Goal: Task Accomplishment & Management: Manage account settings

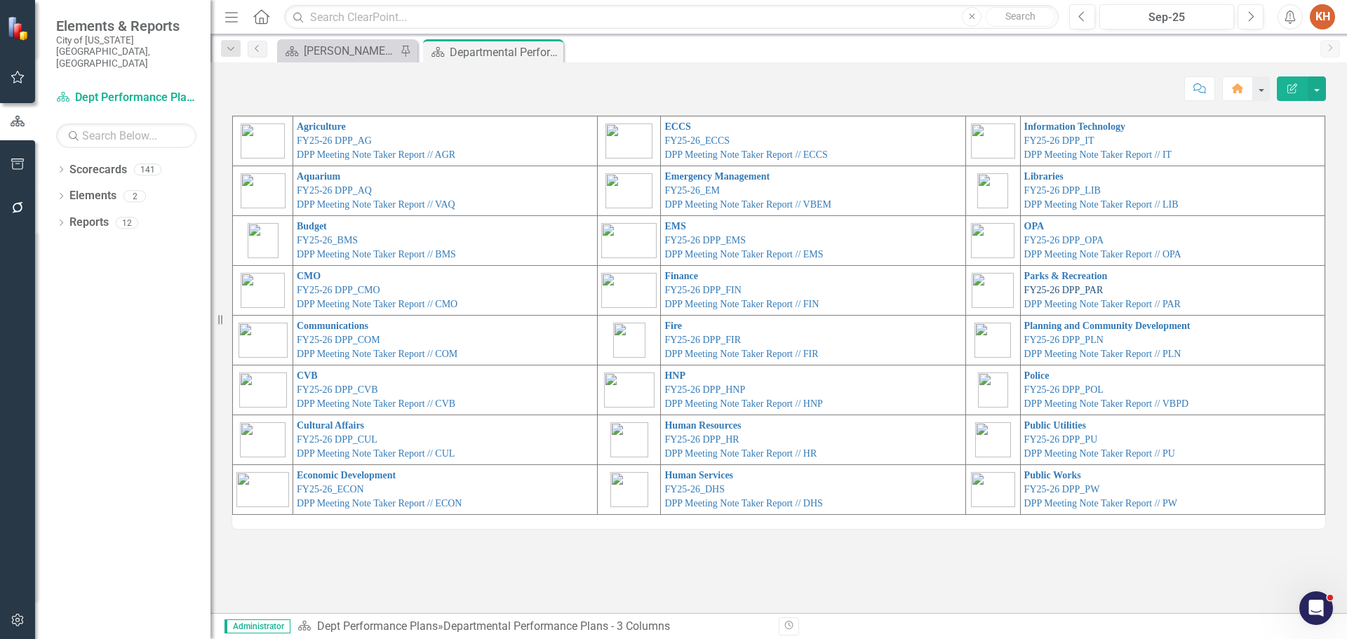
click at [1067, 290] on link "FY25-26 DPP_PAR" at bounding box center [1063, 290] width 79 height 11
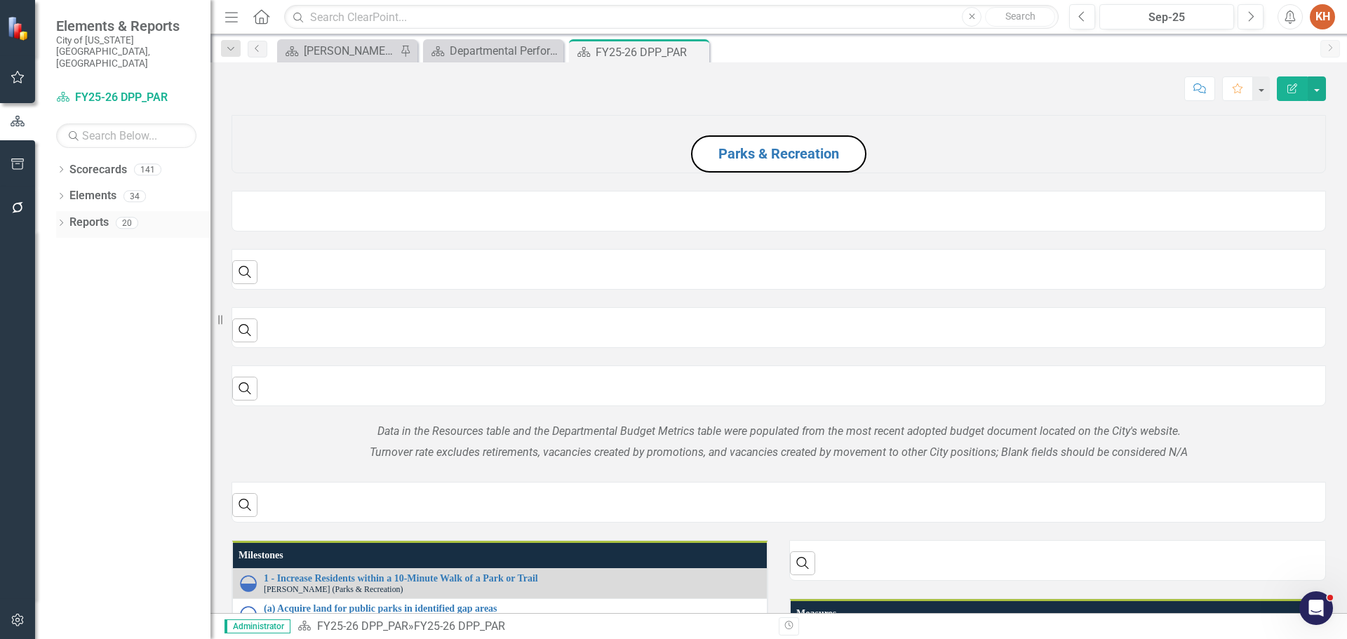
click at [103, 215] on link "Reports" at bounding box center [88, 223] width 39 height 16
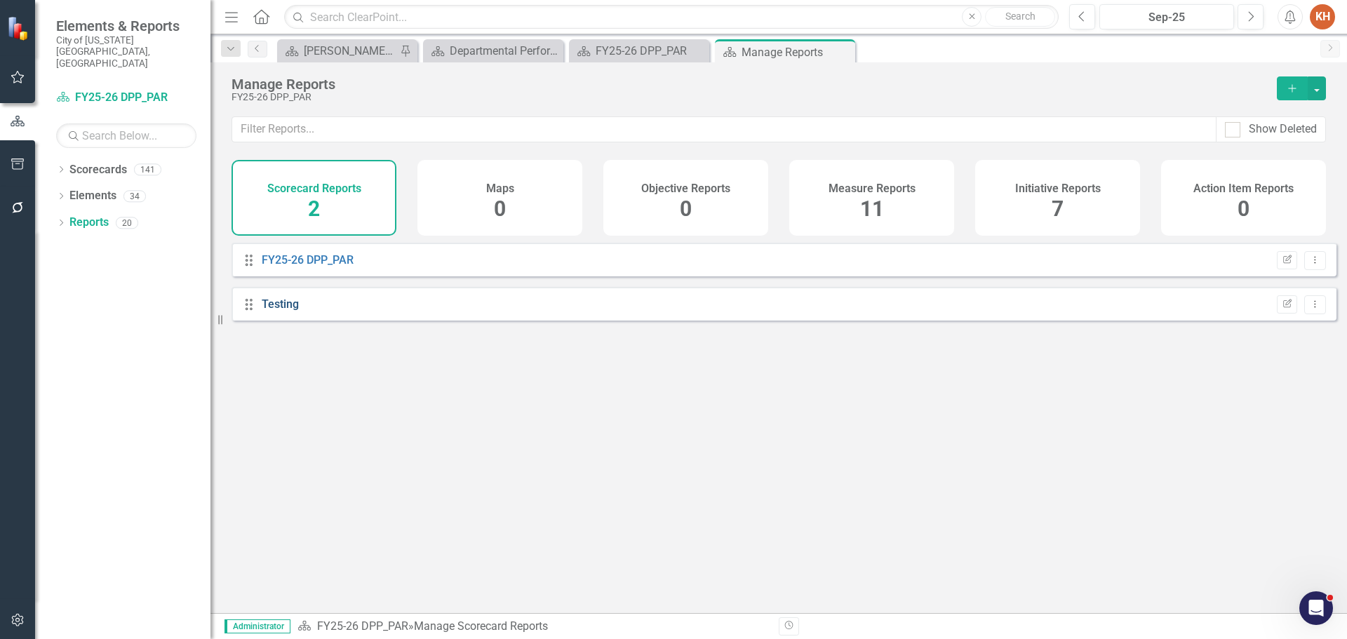
click at [281, 311] on link "Testing" at bounding box center [280, 303] width 37 height 13
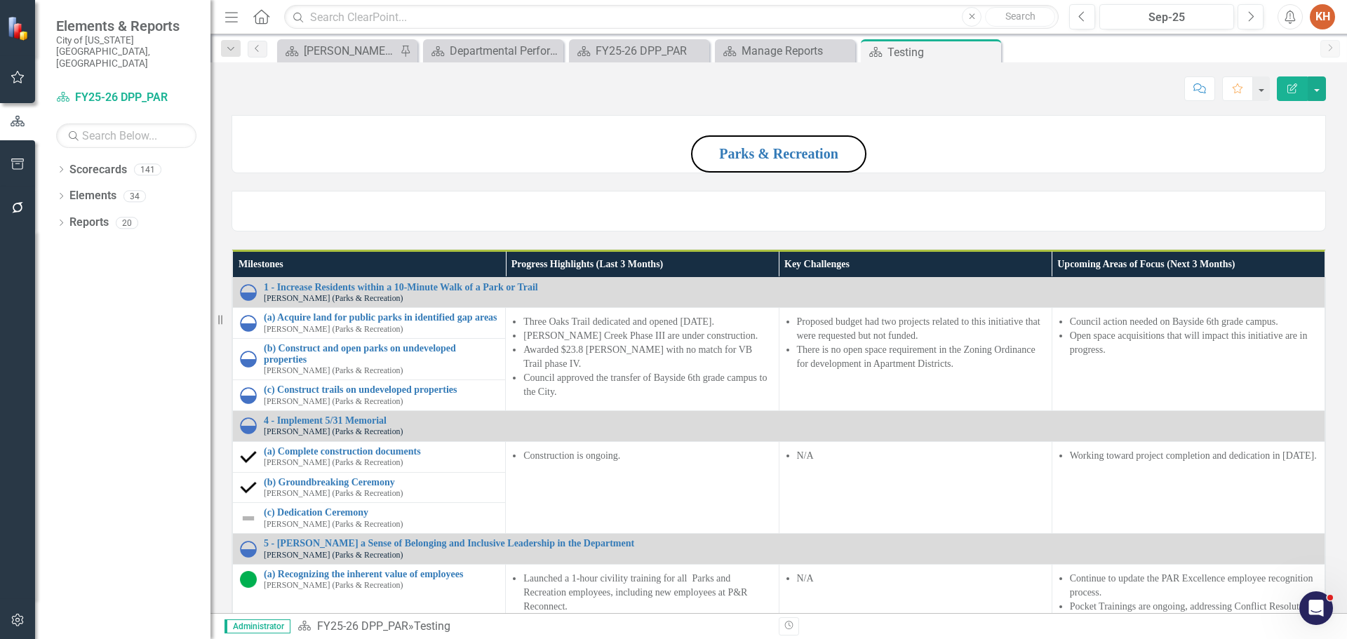
click at [1207, 173] on p "Parks & Recreation" at bounding box center [778, 153] width 1093 height 40
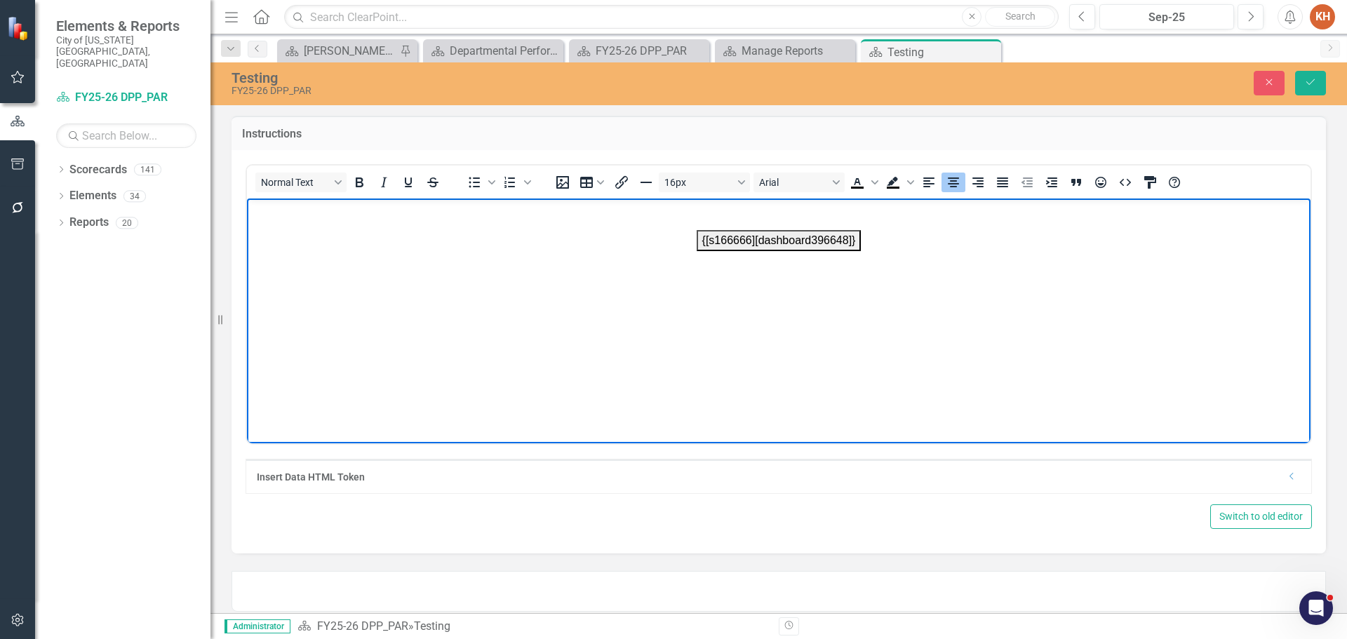
click at [1072, 380] on body "{[s166666][dashboard396648]}" at bounding box center [778, 303] width 1063 height 210
click at [1260, 78] on button "Close" at bounding box center [1269, 83] width 31 height 25
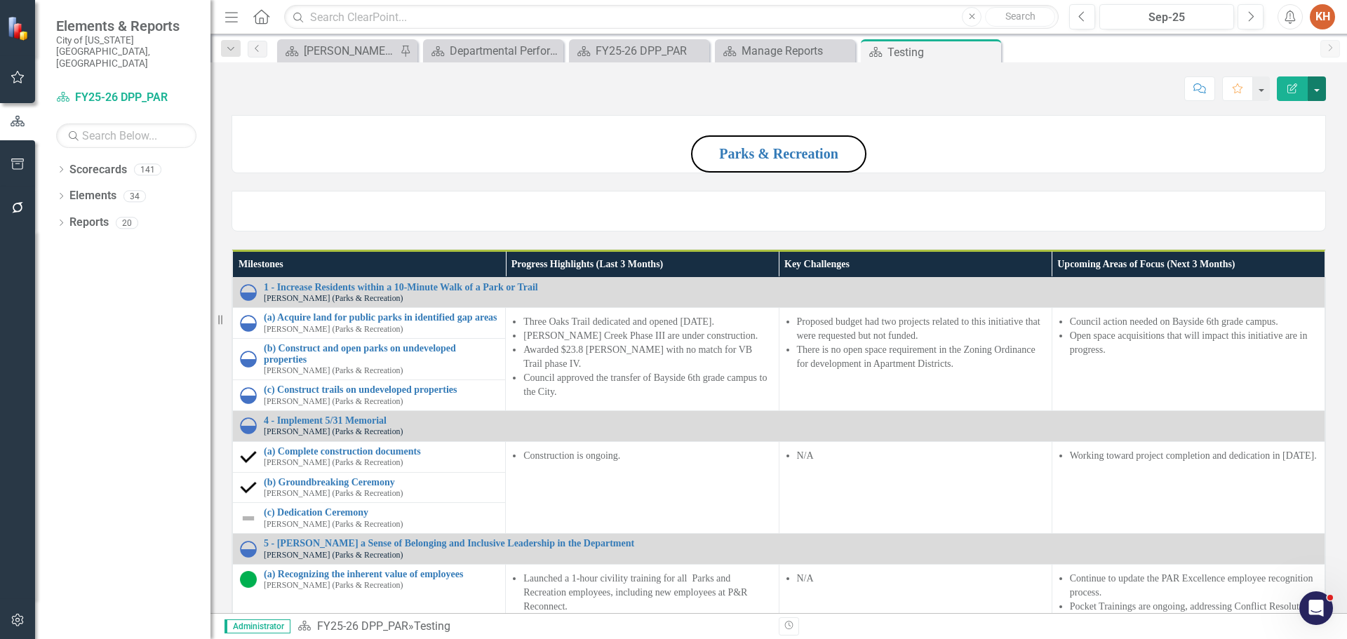
click at [1321, 87] on button "button" at bounding box center [1317, 88] width 18 height 25
click at [1290, 144] on link "Edit Report Edit Layout" at bounding box center [1269, 141] width 114 height 26
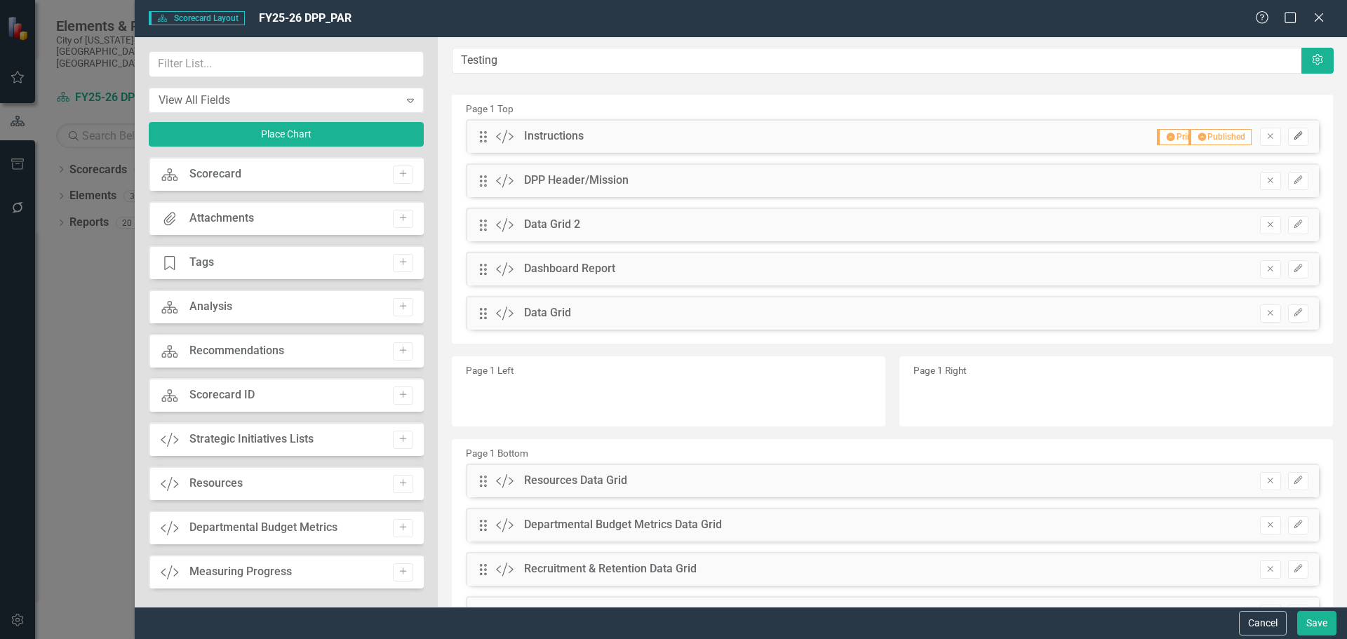
click at [1294, 137] on icon "button" at bounding box center [1298, 135] width 8 height 8
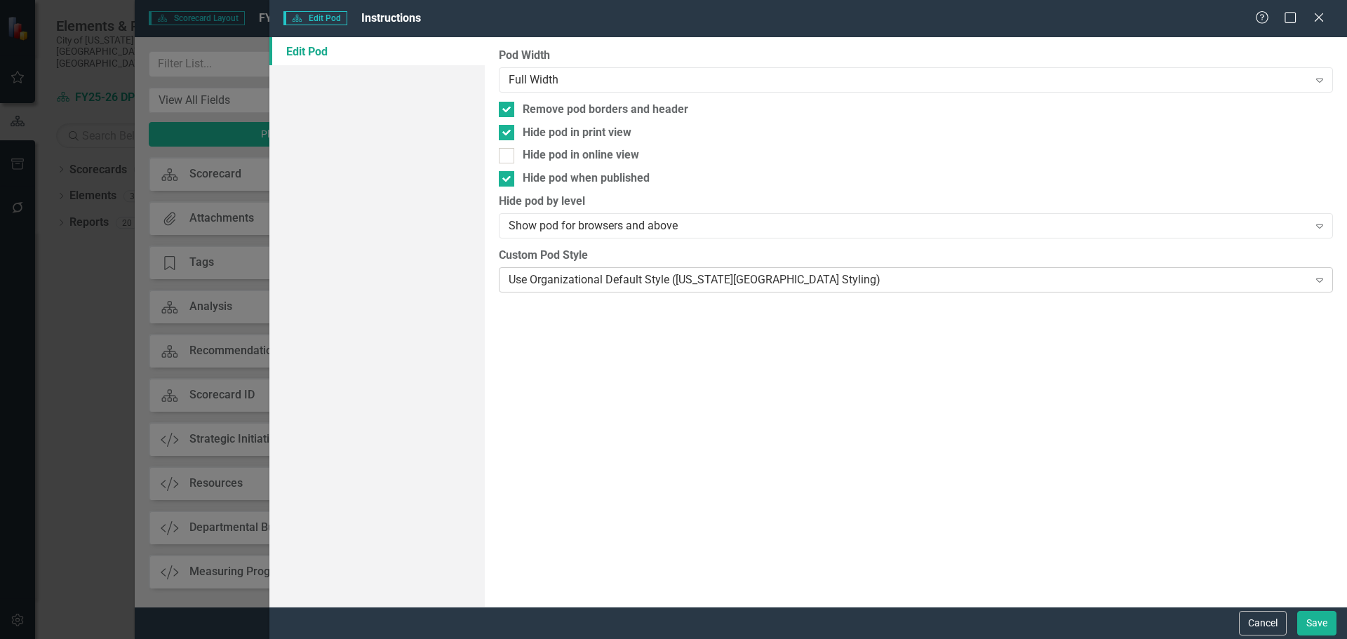
click at [601, 283] on div "Use Organizational Default Style ([US_STATE][GEOGRAPHIC_DATA] Styling)" at bounding box center [908, 279] width 799 height 16
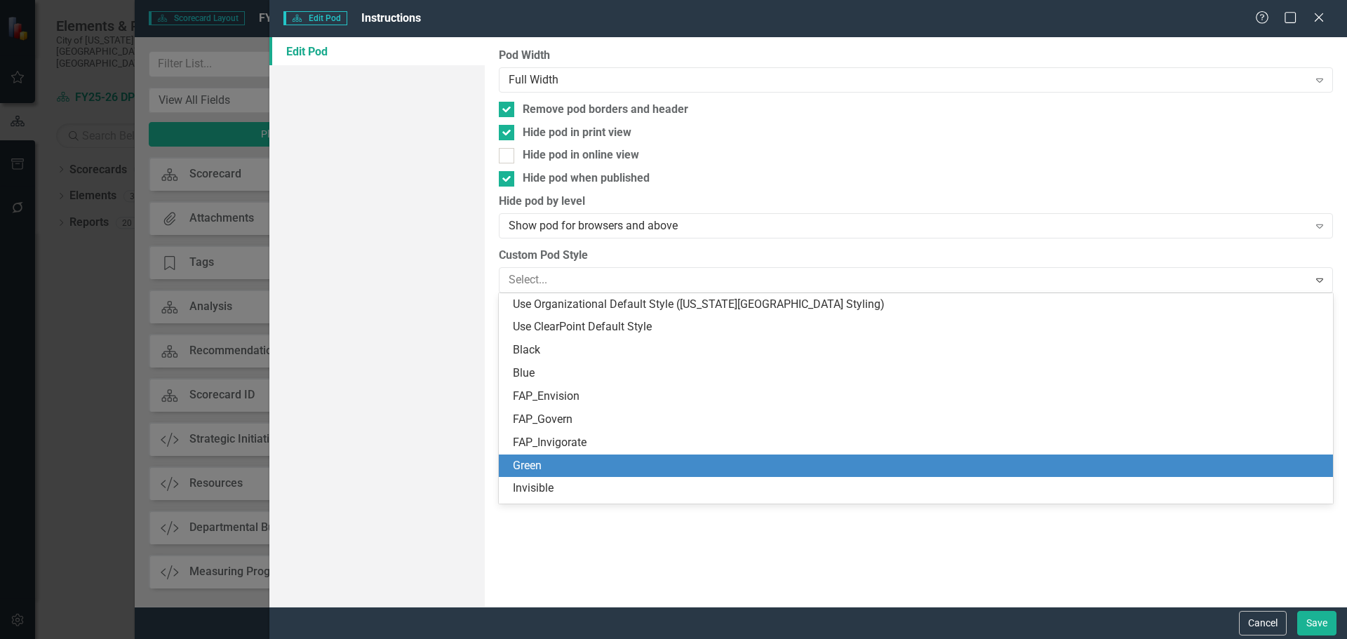
scroll to position [159, 0]
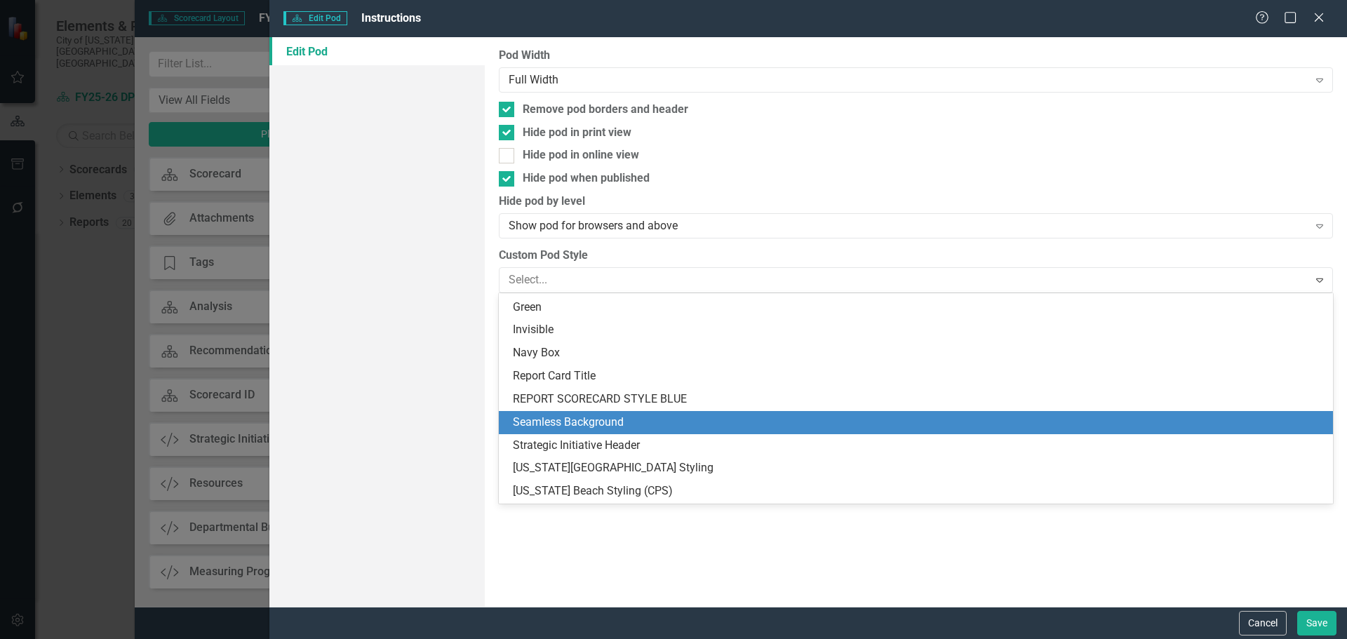
click at [666, 422] on div "Seamless Background" at bounding box center [919, 423] width 812 height 16
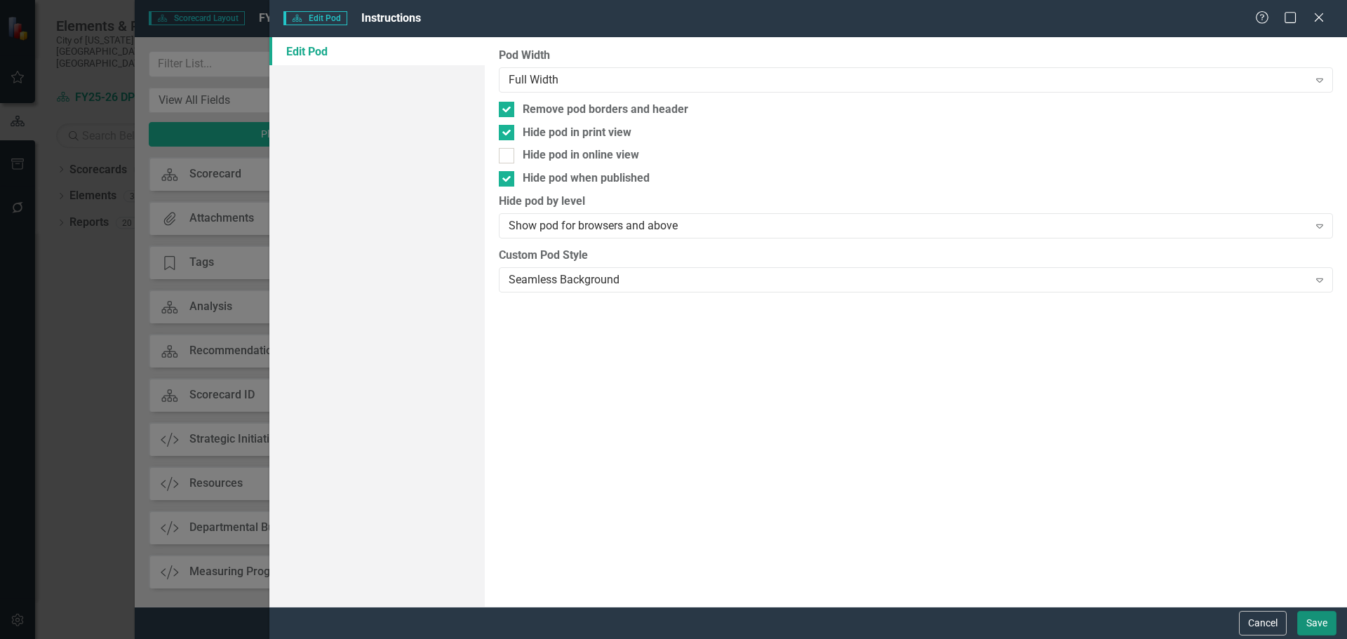
click at [1307, 624] on button "Save" at bounding box center [1316, 623] width 39 height 25
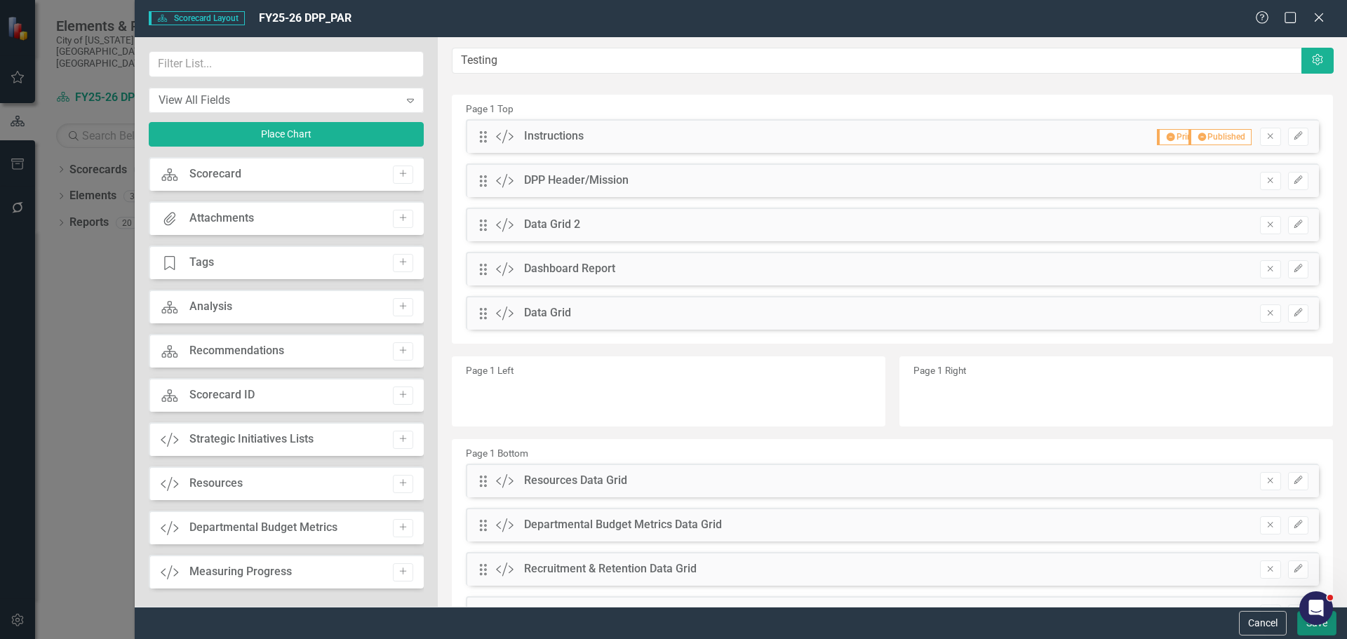
click at [1302, 631] on button "Save" at bounding box center [1316, 623] width 39 height 25
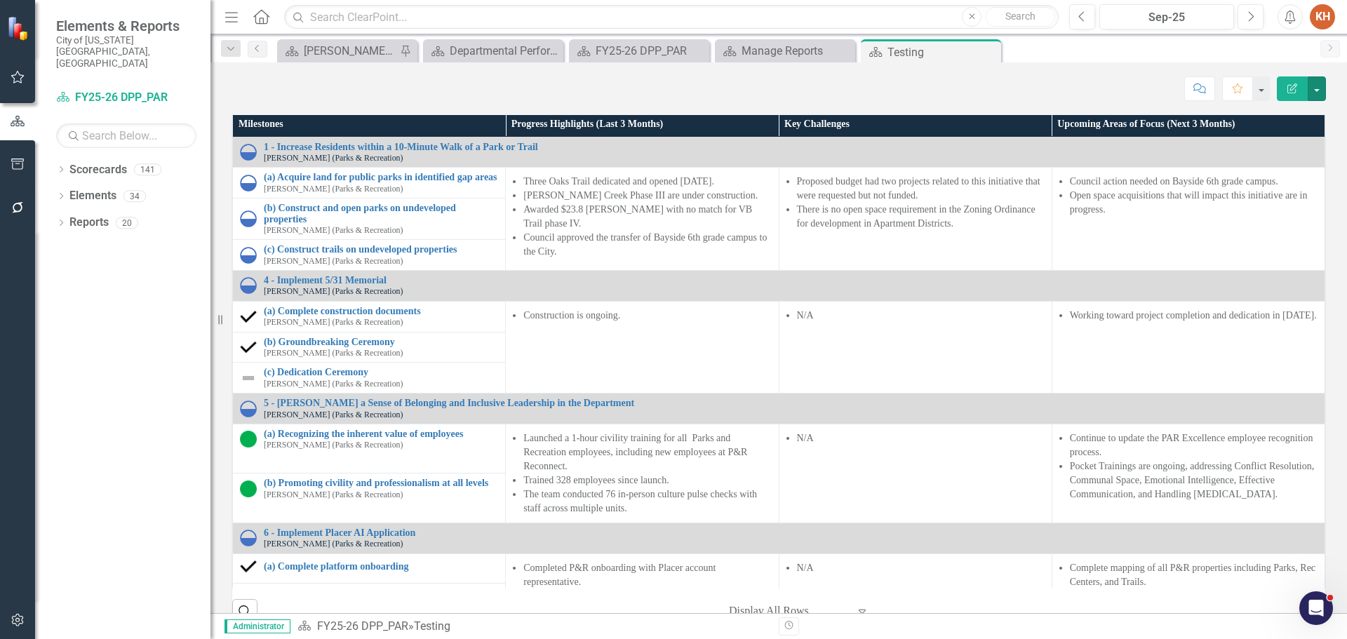
scroll to position [0, 0]
